Goal: Check status: Check status

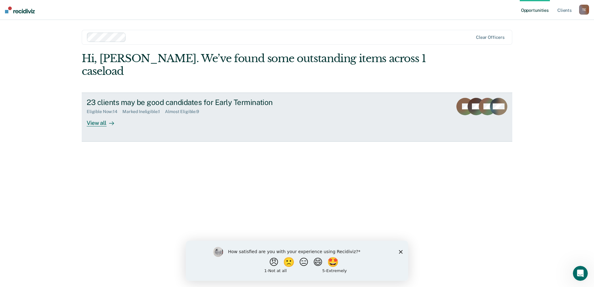
click at [96, 114] on div "View all" at bounding box center [104, 120] width 35 height 12
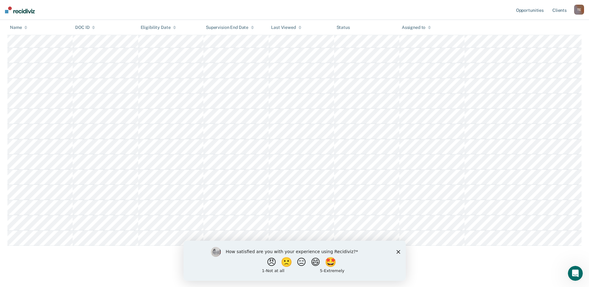
scroll to position [112, 0]
click at [399, 252] on icon "Close survey" at bounding box center [399, 252] width 4 height 4
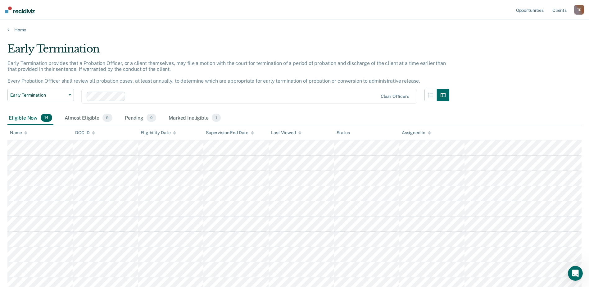
scroll to position [0, 0]
click at [81, 118] on div "Almost Eligible 9" at bounding box center [88, 119] width 50 height 14
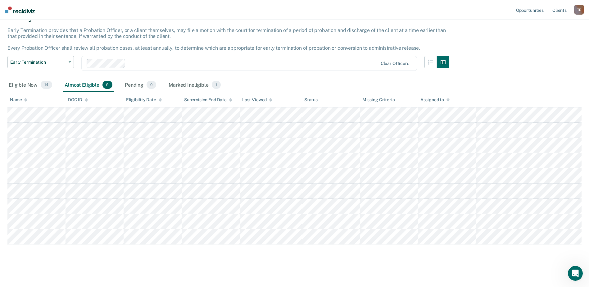
scroll to position [35, 0]
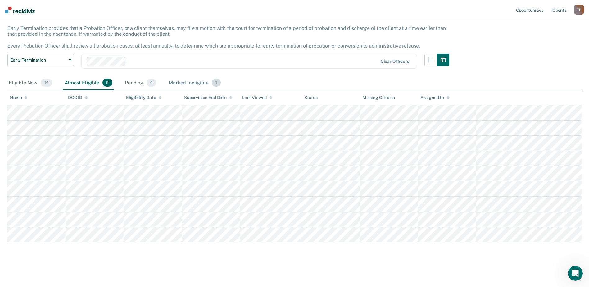
click at [184, 82] on div "Marked Ineligible 1" at bounding box center [194, 83] width 55 height 14
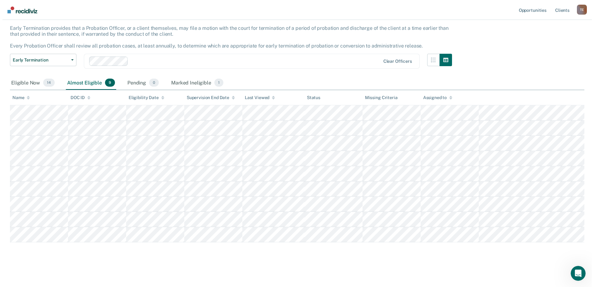
scroll to position [0, 0]
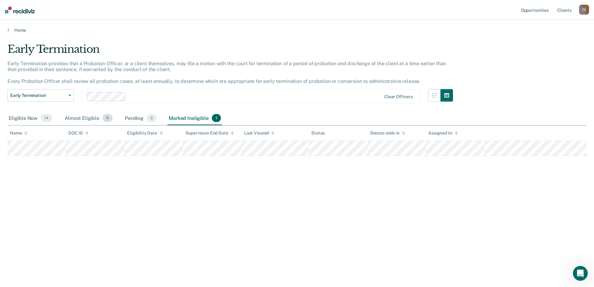
click at [82, 118] on div "Almost Eligible 9" at bounding box center [88, 119] width 50 height 14
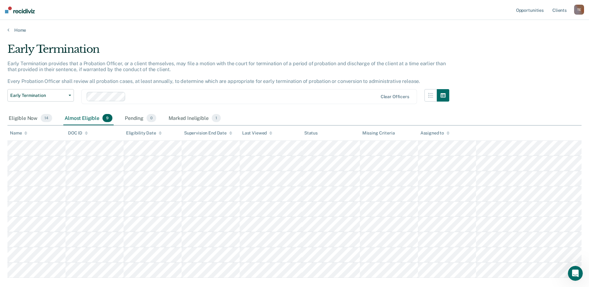
click at [240, 149] on tr at bounding box center [294, 148] width 575 height 15
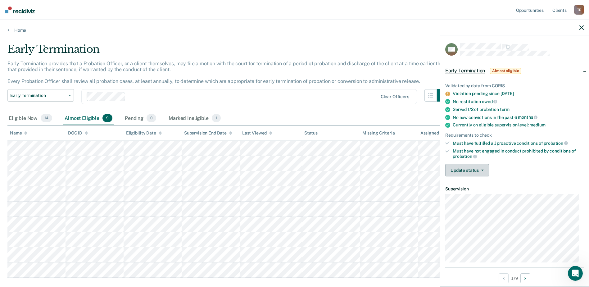
click at [482, 171] on button "Update status" at bounding box center [468, 170] width 44 height 12
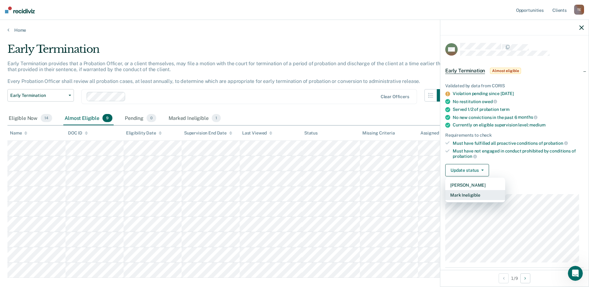
click at [467, 195] on button "Mark Ineligible" at bounding box center [476, 195] width 60 height 10
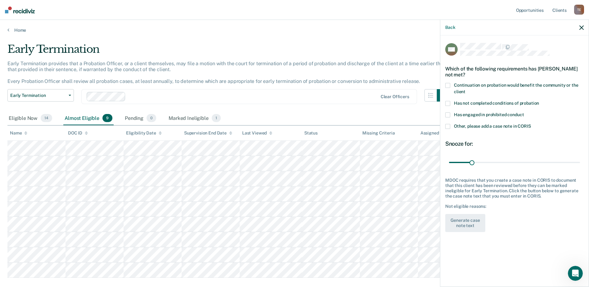
click at [450, 114] on span at bounding box center [448, 114] width 5 height 5
click at [463, 223] on button "Generate case note text" at bounding box center [466, 223] width 40 height 18
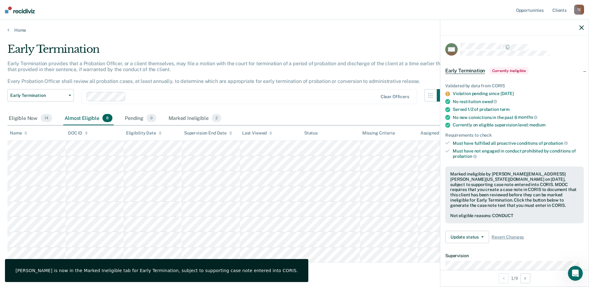
click at [369, 48] on div "Early Termination" at bounding box center [228, 52] width 442 height 18
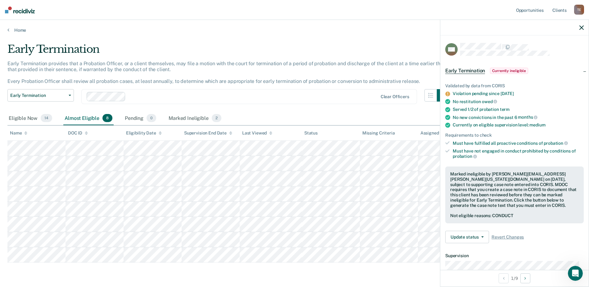
click at [583, 28] on icon "button" at bounding box center [582, 27] width 4 height 4
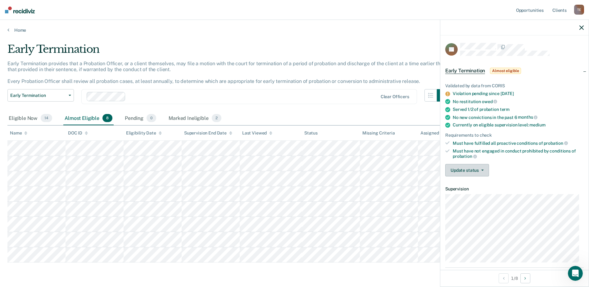
click at [471, 172] on button "Update status" at bounding box center [468, 170] width 44 height 12
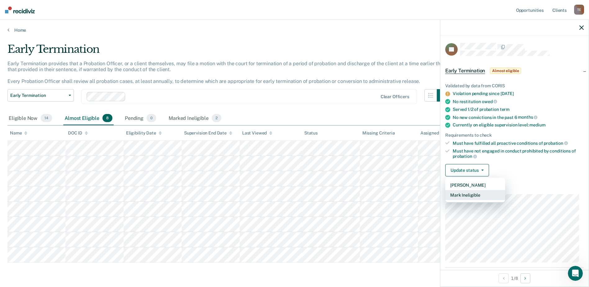
click at [465, 196] on button "Mark Ineligible" at bounding box center [476, 195] width 60 height 10
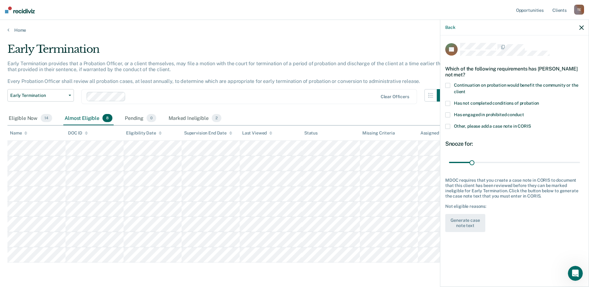
click at [450, 115] on span at bounding box center [448, 114] width 5 height 5
click at [462, 223] on button "Generate case note text" at bounding box center [466, 223] width 40 height 18
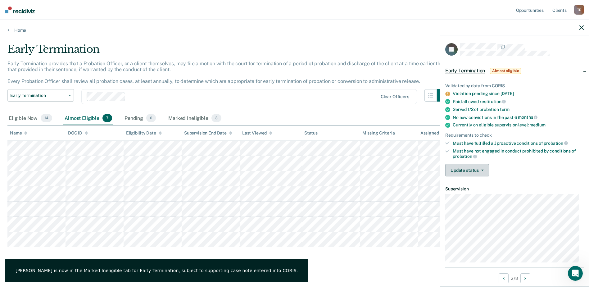
click at [478, 173] on button "Update status" at bounding box center [468, 170] width 44 height 12
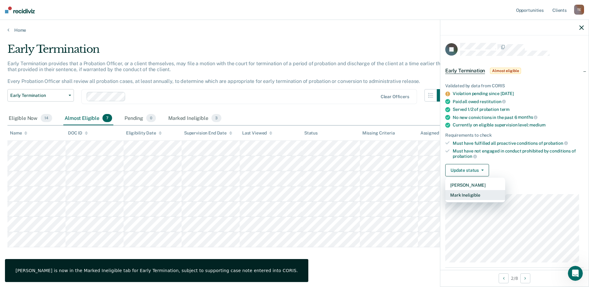
click at [467, 192] on button "Mark Ineligible" at bounding box center [476, 195] width 60 height 10
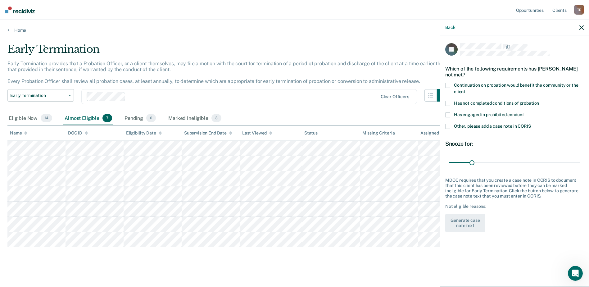
click at [449, 114] on span at bounding box center [448, 114] width 5 height 5
click at [466, 223] on button "Generate case note text" at bounding box center [466, 223] width 40 height 18
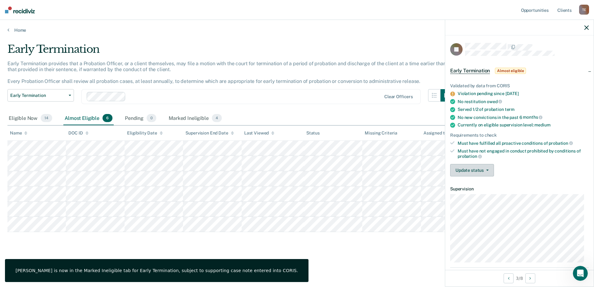
click at [479, 169] on button "Update status" at bounding box center [472, 170] width 44 height 12
click at [463, 195] on button "Mark Ineligible" at bounding box center [480, 195] width 60 height 10
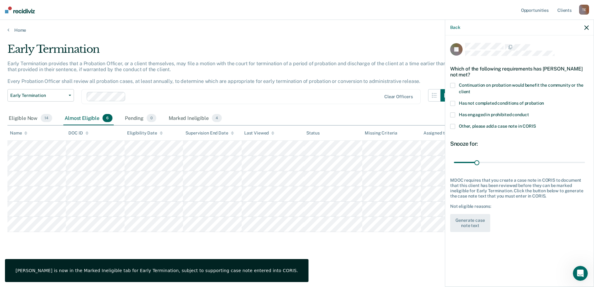
click at [454, 115] on span at bounding box center [452, 114] width 5 height 5
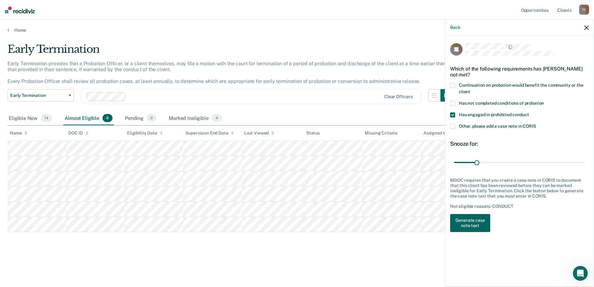
click at [477, 223] on button "Generate case note text" at bounding box center [470, 223] width 40 height 18
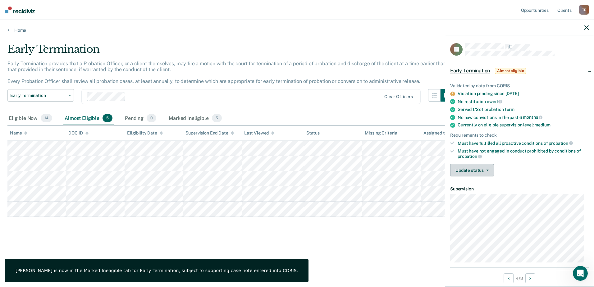
click at [464, 169] on button "Update status" at bounding box center [472, 170] width 44 height 12
click at [466, 196] on button "Mark Ineligible" at bounding box center [480, 195] width 60 height 10
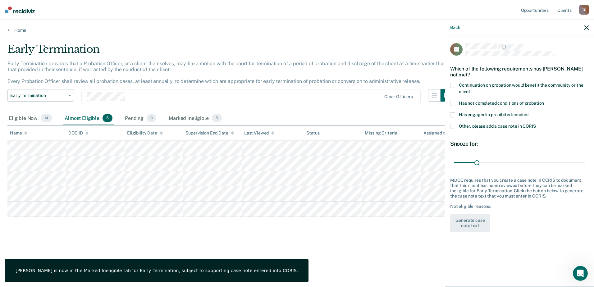
click at [453, 114] on span at bounding box center [452, 114] width 5 height 5
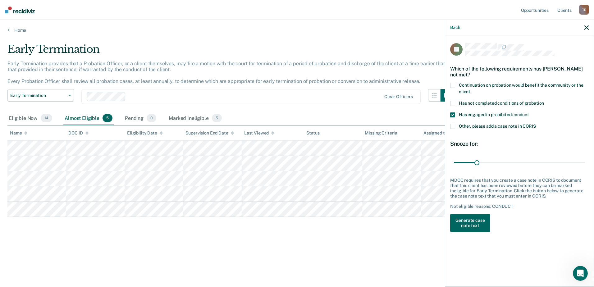
click at [476, 220] on button "Generate case note text" at bounding box center [470, 223] width 40 height 18
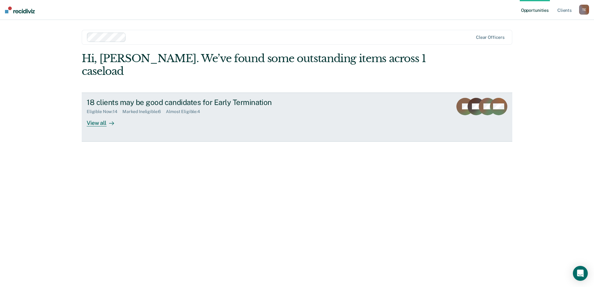
click at [95, 114] on div "View all" at bounding box center [104, 120] width 35 height 12
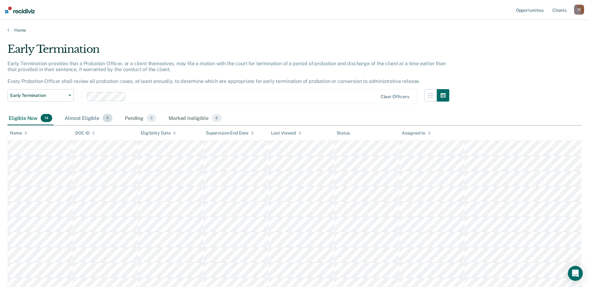
click at [80, 118] on div "Almost Eligible 4" at bounding box center [88, 119] width 50 height 14
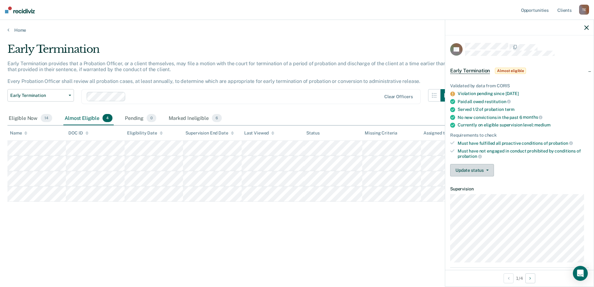
click at [477, 167] on button "Update status" at bounding box center [472, 170] width 44 height 12
click at [472, 194] on button "Mark Ineligible" at bounding box center [480, 195] width 60 height 10
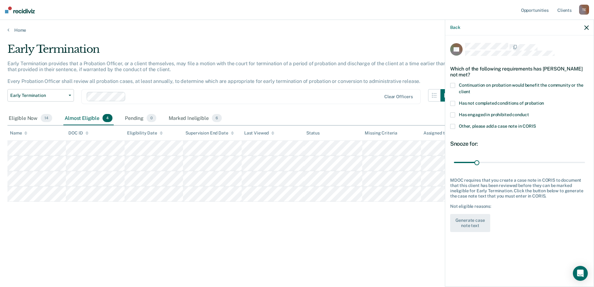
click at [453, 114] on span at bounding box center [452, 114] width 5 height 5
click at [470, 221] on button "Generate case note text" at bounding box center [470, 223] width 40 height 18
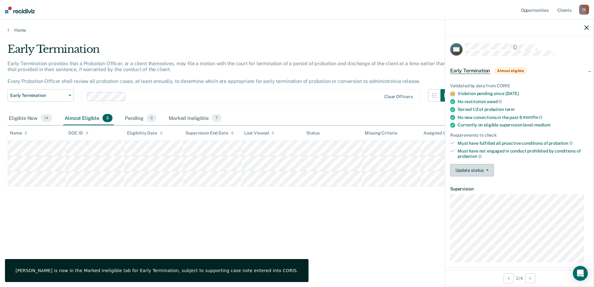
click at [471, 171] on button "Update status" at bounding box center [472, 170] width 44 height 12
click at [468, 195] on button "Mark Ineligible" at bounding box center [480, 195] width 60 height 10
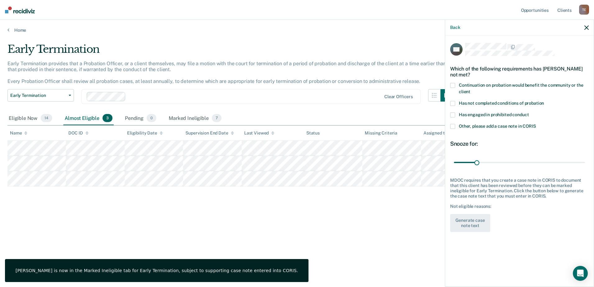
click at [452, 115] on span at bounding box center [452, 114] width 5 height 5
click at [468, 227] on button "Generate case note text" at bounding box center [470, 223] width 40 height 18
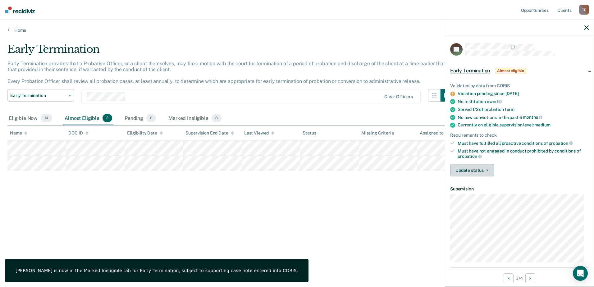
click at [478, 171] on button "Update status" at bounding box center [472, 170] width 44 height 12
click at [471, 192] on button "Mark Ineligible" at bounding box center [480, 195] width 60 height 10
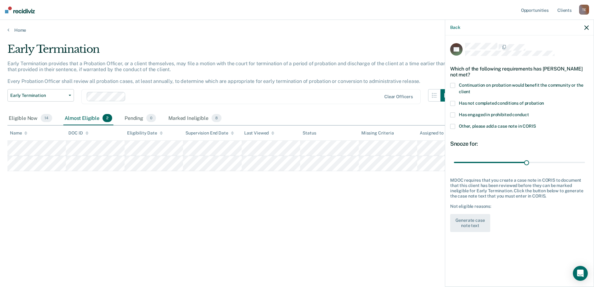
click at [452, 111] on div "Has not completed conditions of probation" at bounding box center [519, 106] width 139 height 11
click at [453, 101] on span at bounding box center [452, 103] width 5 height 5
click at [452, 114] on span at bounding box center [452, 114] width 5 height 5
click at [477, 227] on button "Generate case note text" at bounding box center [470, 223] width 40 height 18
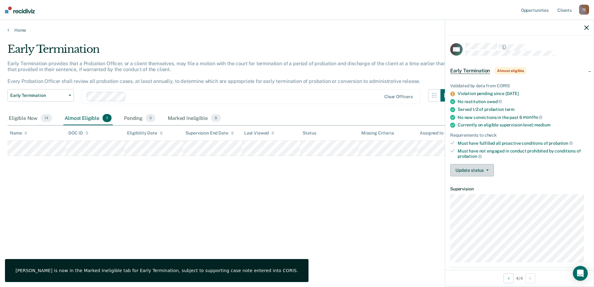
click at [471, 171] on button "Update status" at bounding box center [472, 170] width 44 height 12
click at [469, 198] on button "Mark Ineligible" at bounding box center [480, 195] width 60 height 10
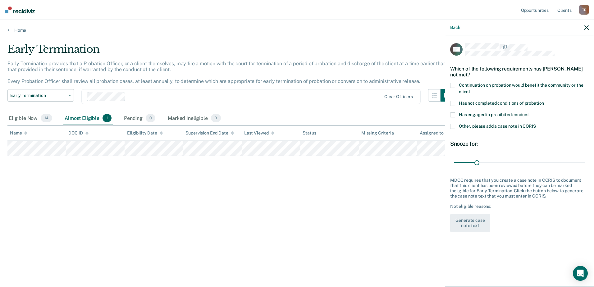
click at [454, 114] on span at bounding box center [452, 114] width 5 height 5
click at [477, 226] on button "Generate case note text" at bounding box center [470, 223] width 40 height 18
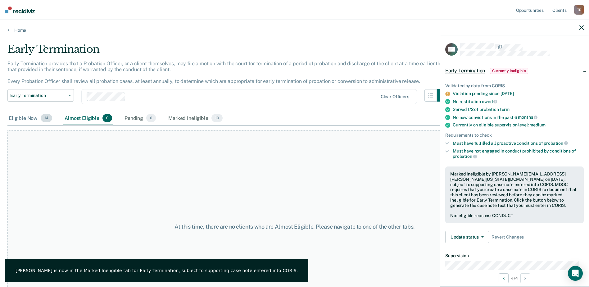
click at [25, 116] on div "Eligible Now 14" at bounding box center [30, 119] width 46 height 14
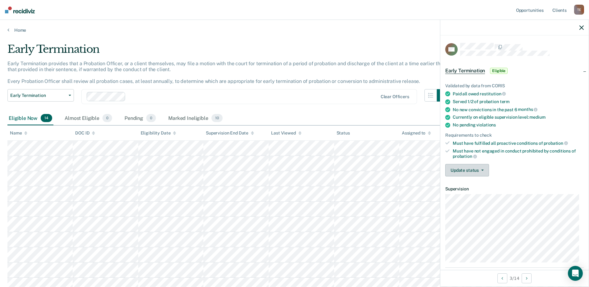
click at [479, 170] on span "button" at bounding box center [481, 170] width 5 height 1
click at [544, 180] on div "Validated by data from CORIS Paid all owed restitution Served 1/2 of probation …" at bounding box center [515, 127] width 149 height 108
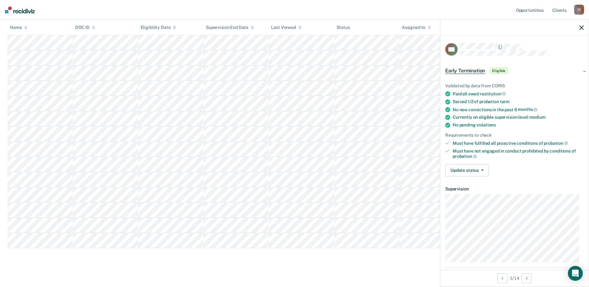
scroll to position [112, 0]
click at [474, 170] on button "Update status" at bounding box center [468, 170] width 44 height 12
click at [471, 194] on button "Mark Ineligible" at bounding box center [476, 195] width 60 height 10
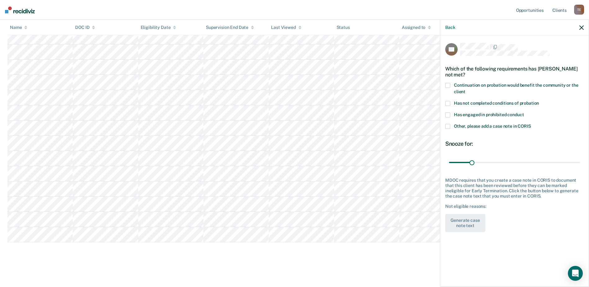
click at [449, 84] on span at bounding box center [448, 85] width 5 height 5
click at [467, 224] on button "Generate case note text" at bounding box center [466, 223] width 40 height 18
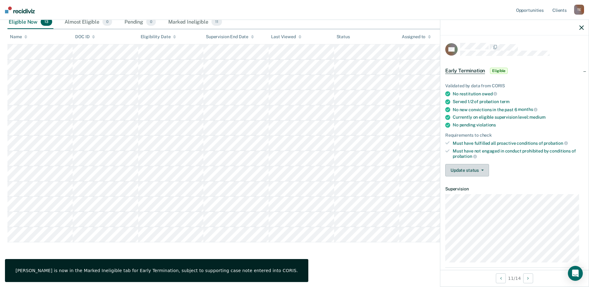
click at [483, 166] on button "Update status" at bounding box center [468, 170] width 44 height 12
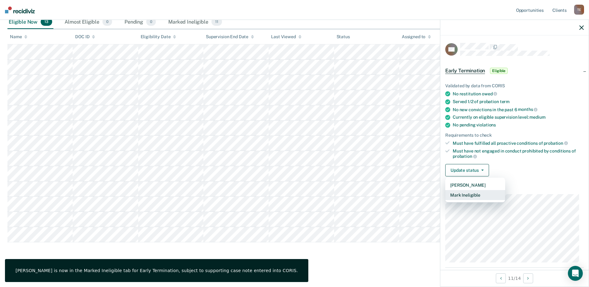
click at [470, 194] on button "Mark Ineligible" at bounding box center [476, 195] width 60 height 10
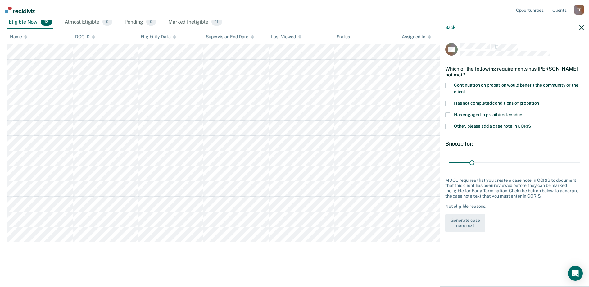
drag, startPoint x: 448, startPoint y: 85, endPoint x: 449, endPoint y: 88, distance: 3.2
click at [449, 85] on span at bounding box center [448, 85] width 5 height 5
click at [476, 225] on button "Generate case note text" at bounding box center [466, 223] width 40 height 18
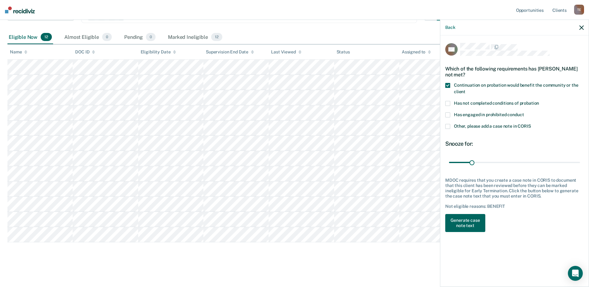
scroll to position [81, 0]
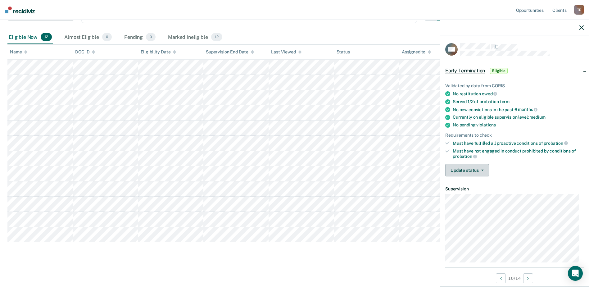
click at [473, 173] on button "Update status" at bounding box center [468, 170] width 44 height 12
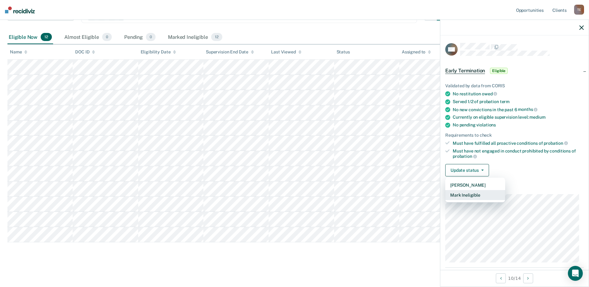
click at [468, 195] on button "Mark Ineligible" at bounding box center [476, 195] width 60 height 10
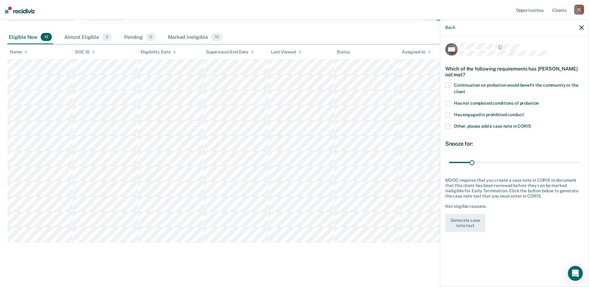
click at [449, 84] on span at bounding box center [448, 85] width 5 height 5
click at [471, 223] on button "Generate case note text" at bounding box center [466, 223] width 40 height 18
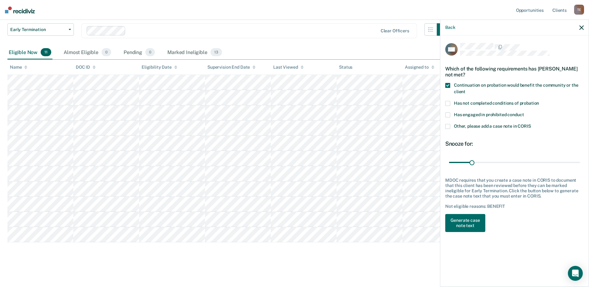
scroll to position [66, 0]
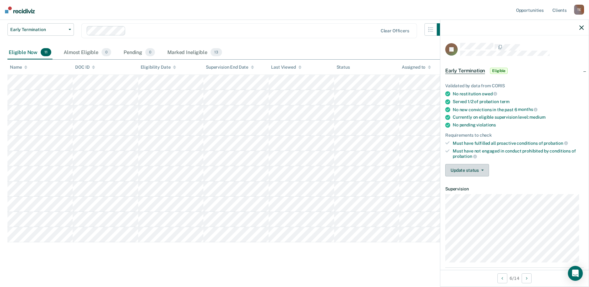
click at [475, 168] on button "Update status" at bounding box center [468, 170] width 44 height 12
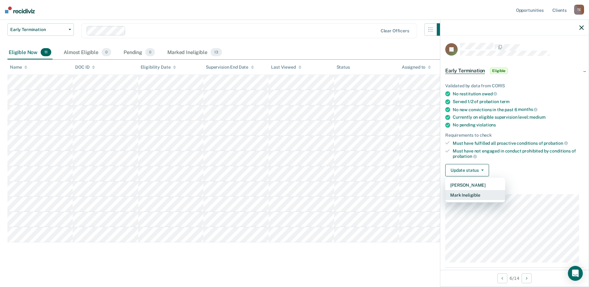
click at [472, 196] on button "Mark Ineligible" at bounding box center [476, 195] width 60 height 10
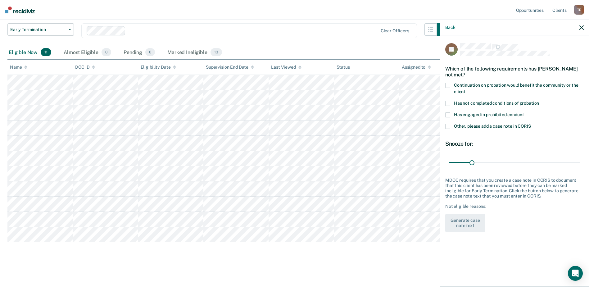
click at [449, 101] on span at bounding box center [448, 103] width 5 height 5
click at [466, 225] on button "Generate case note text" at bounding box center [466, 223] width 40 height 18
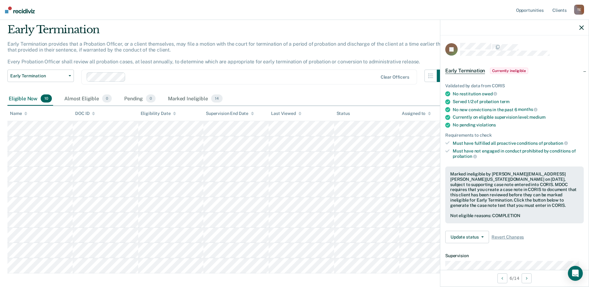
scroll to position [51, 0]
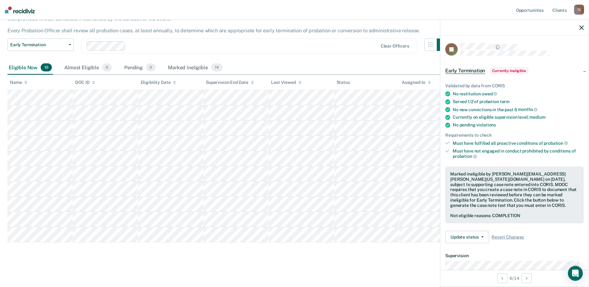
click at [583, 26] on icon "button" at bounding box center [582, 27] width 4 height 4
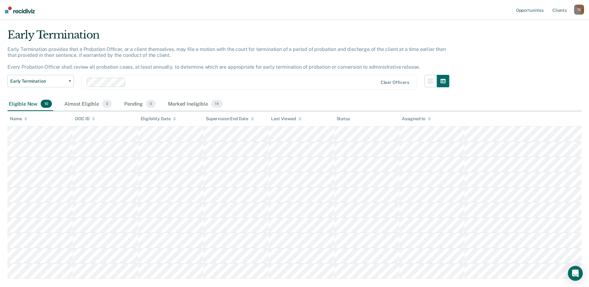
scroll to position [0, 0]
